Goal: Find contact information: Obtain details needed to contact an individual or organization

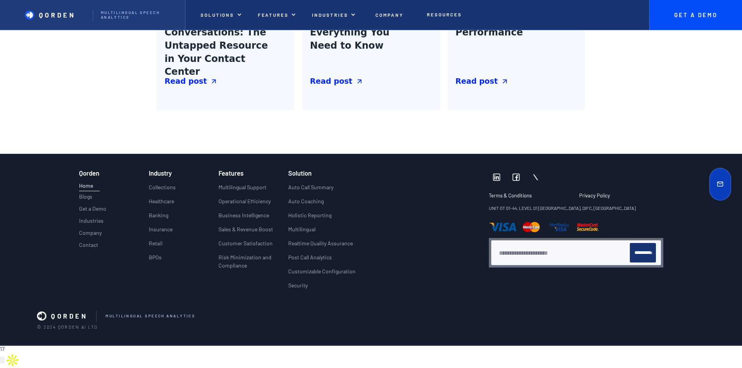
scroll to position [3638, 0]
drag, startPoint x: 60, startPoint y: 326, endPoint x: 112, endPoint y: 326, distance: 52.2
click at [112, 326] on p "© 2024 Qorden AI LTD" at bounding box center [371, 326] width 668 height 5
copy p "Qorden AI LTD"
click at [79, 230] on p "Company" at bounding box center [90, 233] width 23 height 7
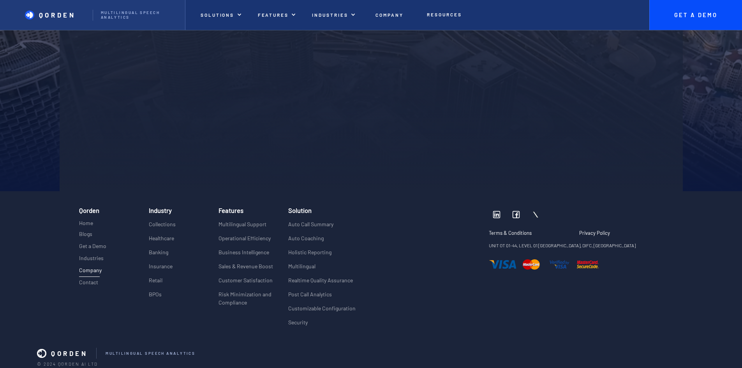
scroll to position [1918, 0]
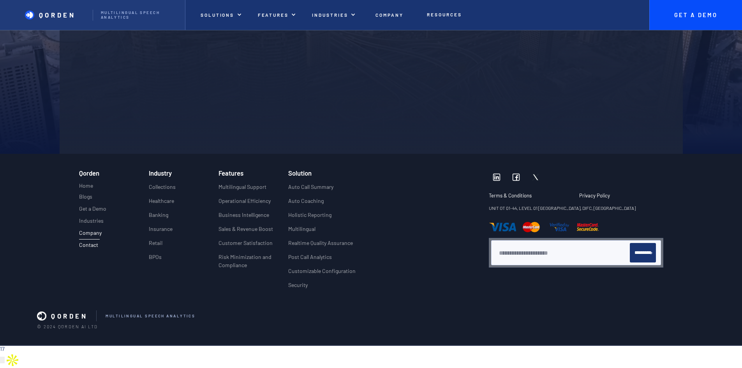
click at [79, 242] on p "Contact" at bounding box center [88, 245] width 19 height 7
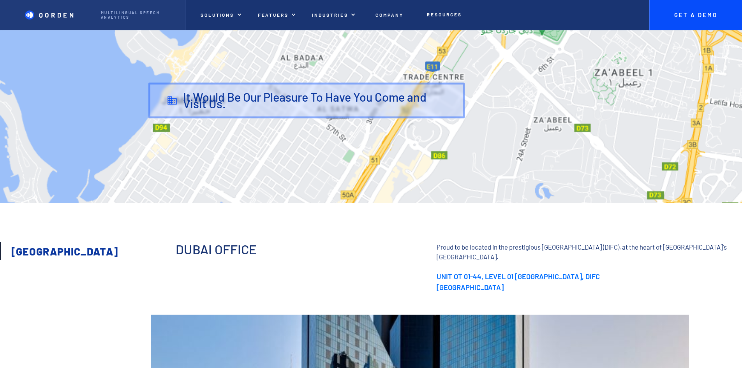
scroll to position [614, 0]
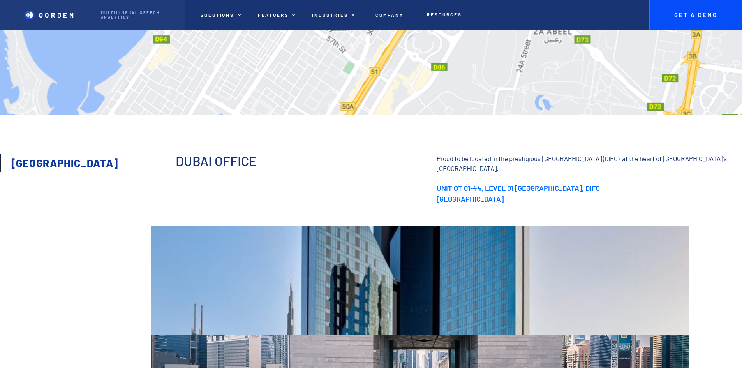
drag, startPoint x: 430, startPoint y: 241, endPoint x: 576, endPoint y: 256, distance: 147.5
click at [576, 203] on strong "UNIT OT 01-44, LEVEL 01 CENTRAL PARK TOWERS, DIFC DUBAI INTERNATIONAL FINANCIAL…" at bounding box center [518, 193] width 163 height 19
copy strong "UNIT OT 01-44, LEVEL 01 CENTRAL PARK TOWERS, DIFC DUBAI INTERNATIONAL FINANCIAL…"
